Goal: Information Seeking & Learning: Learn about a topic

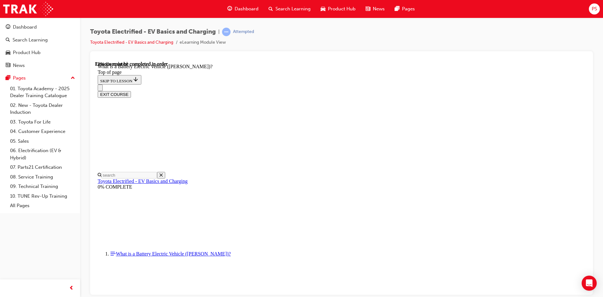
scroll to position [688, 0]
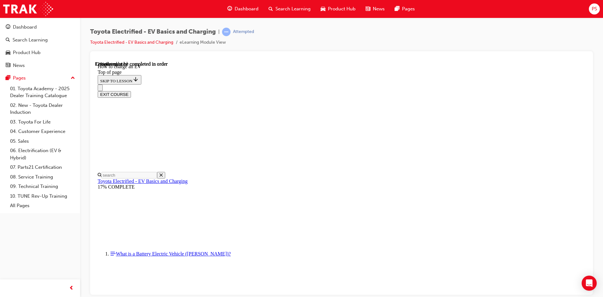
scroll to position [2215, 0]
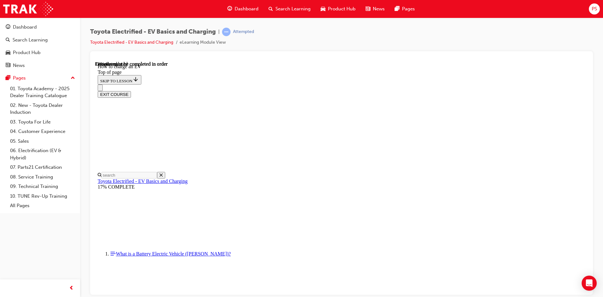
scroll to position [314, 0]
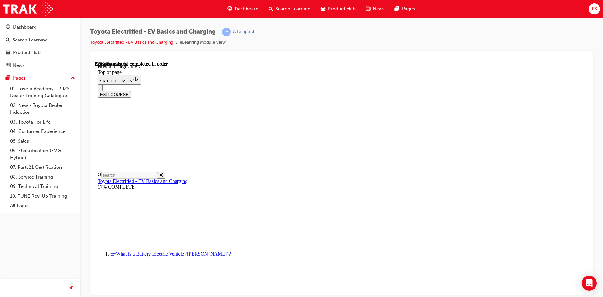
scroll to position [2103, 0]
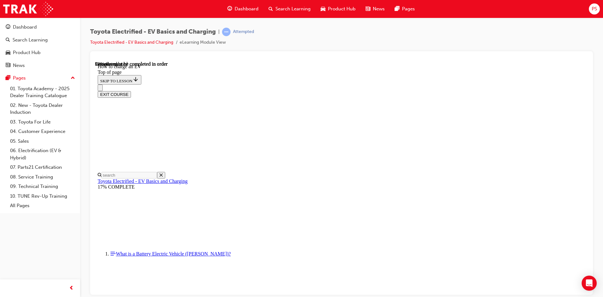
scroll to position [615, 0]
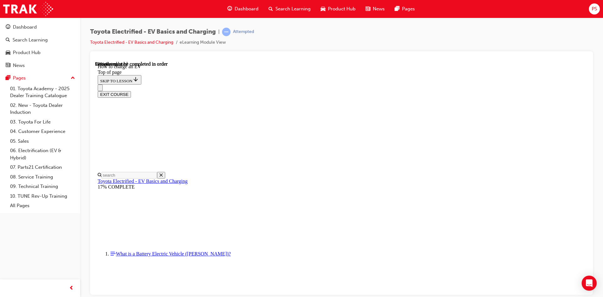
drag, startPoint x: 247, startPoint y: 142, endPoint x: 471, endPoint y: 151, distance: 223.6
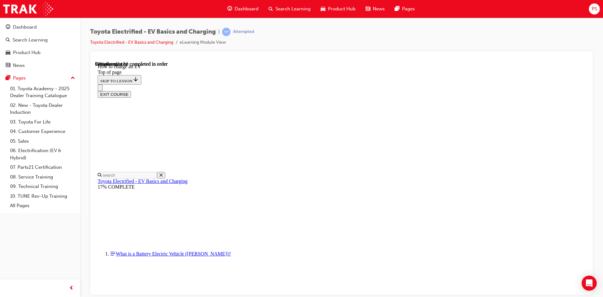
scroll to position [2184, 0]
drag, startPoint x: 413, startPoint y: 71, endPoint x: 502, endPoint y: 78, distance: 89.7
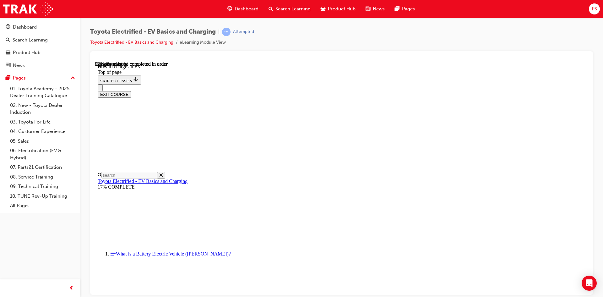
drag, startPoint x: 410, startPoint y: 157, endPoint x: 497, endPoint y: 171, distance: 87.8
